Goal: Task Accomplishment & Management: Use online tool/utility

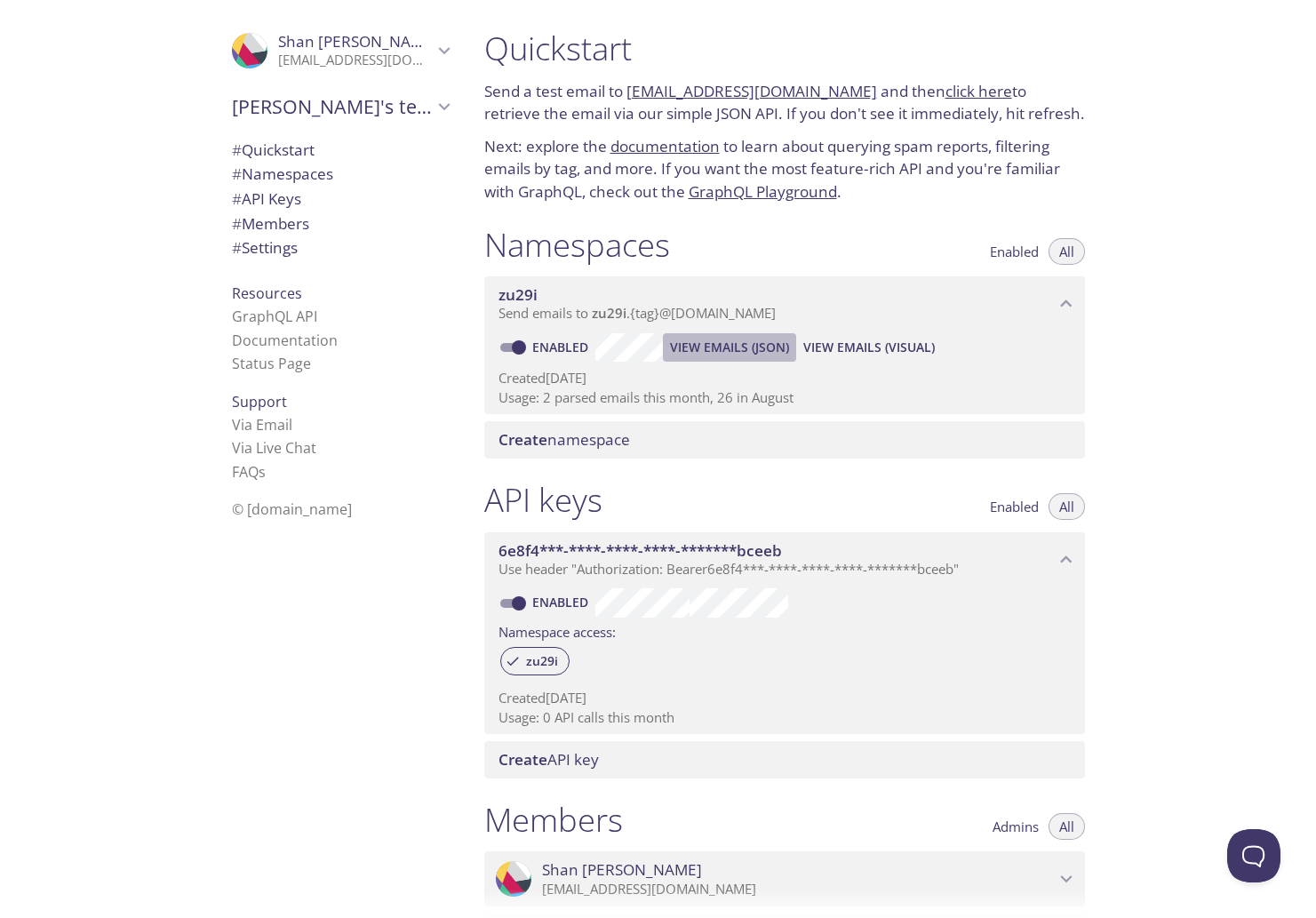
click at [705, 354] on span "View Emails (JSON)" at bounding box center [729, 347] width 119 height 21
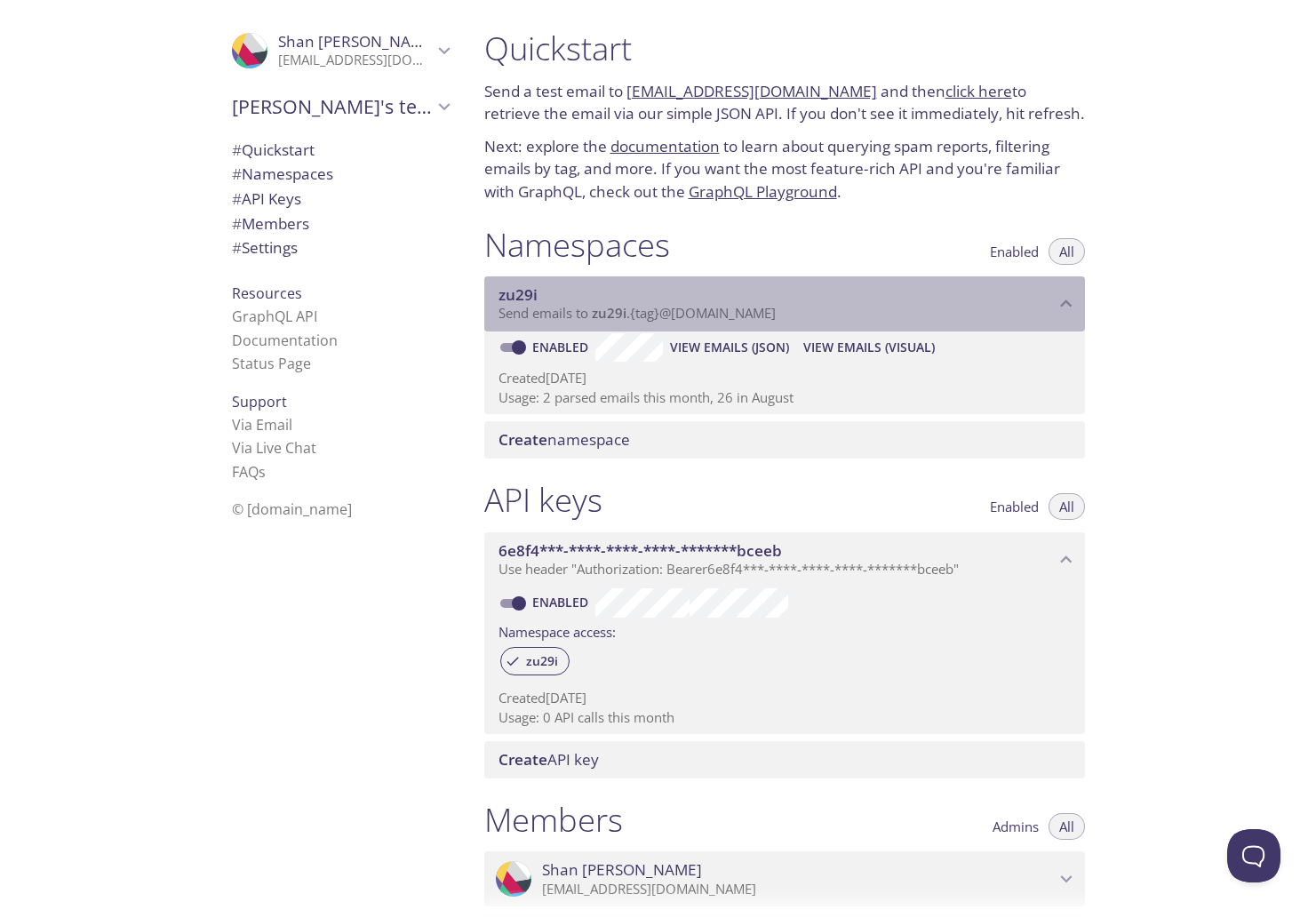
drag, startPoint x: 819, startPoint y: 313, endPoint x: 613, endPoint y: 315, distance: 206.0
click at [613, 315] on p "Send emails to zu29i . {tag} @[DOMAIN_NAME]" at bounding box center [776, 313] width 556 height 18
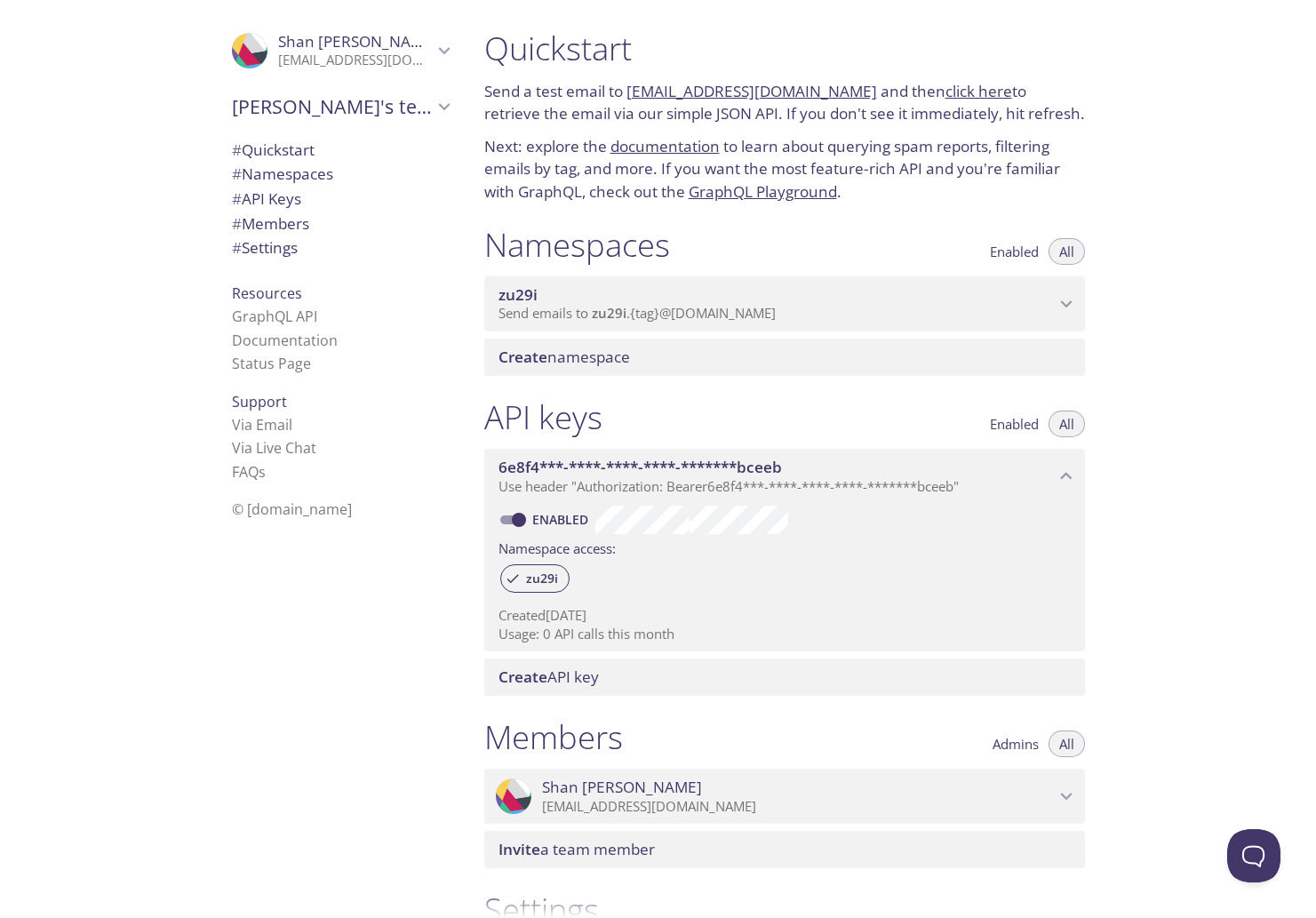
click at [603, 314] on span "zu29i" at bounding box center [608, 312] width 34 height 18
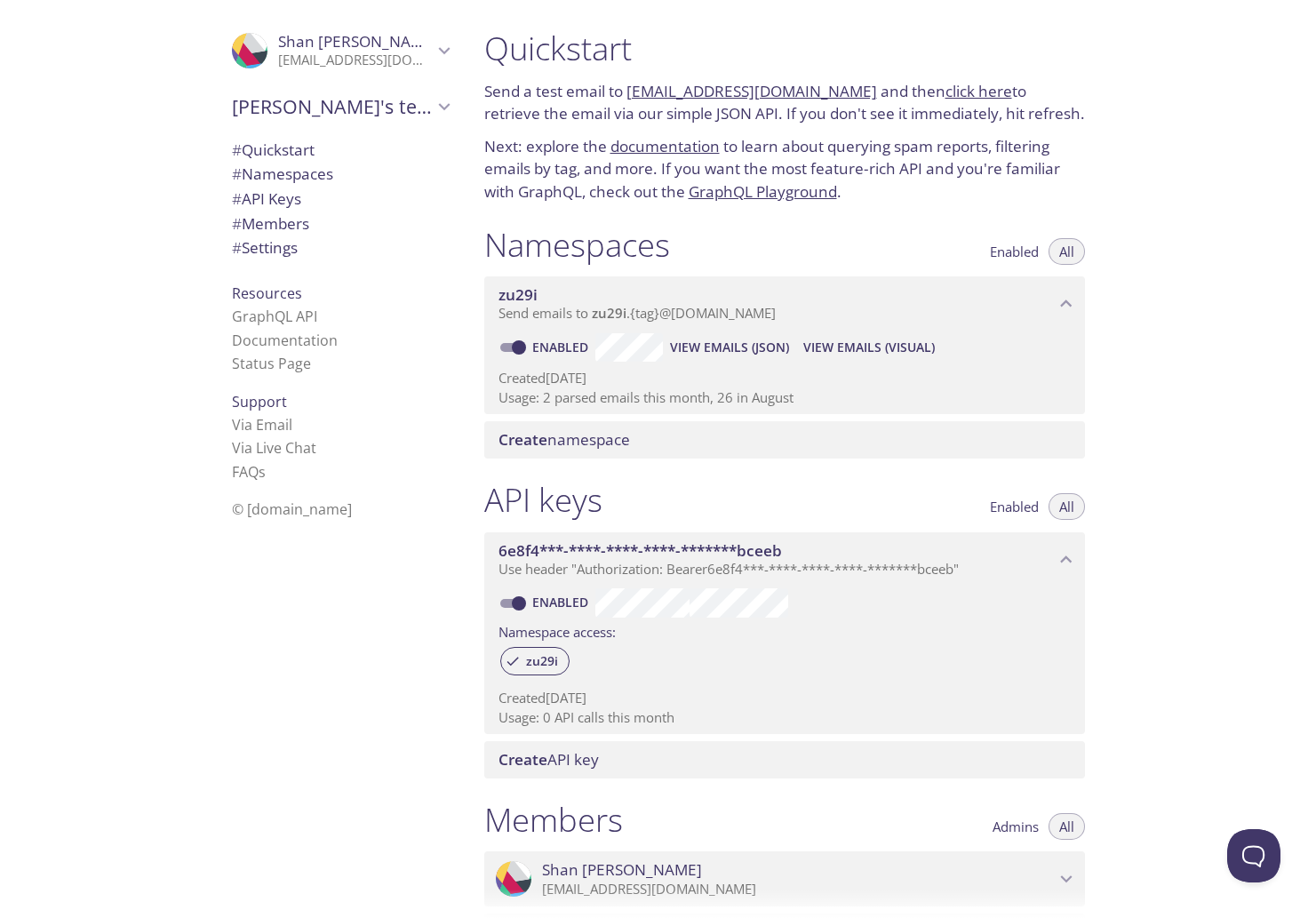
click at [735, 343] on span "View Emails (JSON)" at bounding box center [729, 347] width 119 height 21
click at [750, 353] on span "View Emails (JSON)" at bounding box center [729, 347] width 119 height 21
